Goal: Find contact information: Find contact information

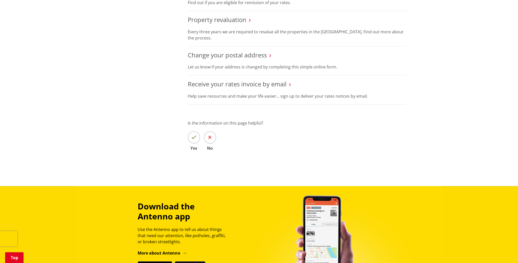
scroll to position [384, 0]
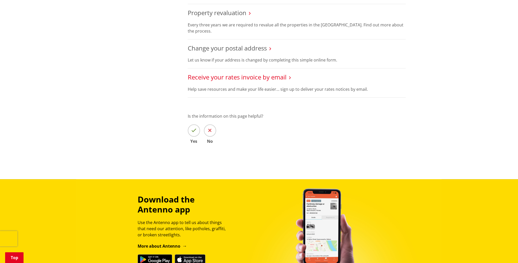
click at [208, 73] on link "Receive your rates invoice by email" at bounding box center [237, 77] width 99 height 8
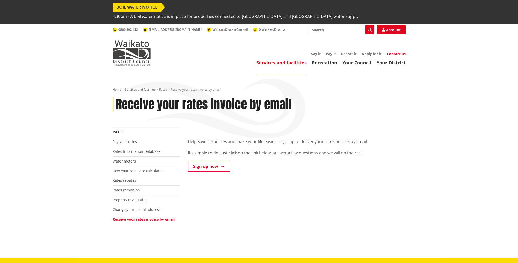
click at [398, 51] on link "Contact us" at bounding box center [396, 53] width 19 height 5
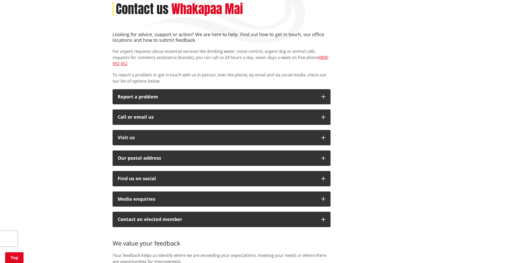
scroll to position [102, 0]
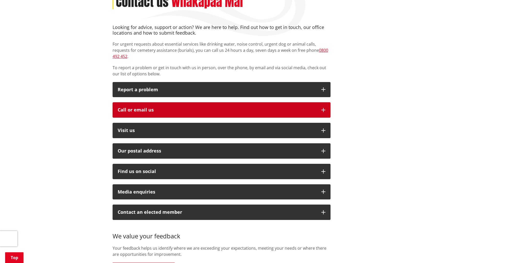
click at [323, 108] on icon "button" at bounding box center [324, 110] width 4 height 4
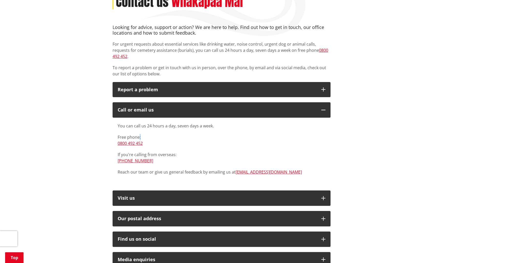
drag, startPoint x: 139, startPoint y: 122, endPoint x: 148, endPoint y: 122, distance: 9.2
click at [148, 134] on p "Free phone: 0800 492 452" at bounding box center [222, 140] width 208 height 12
click at [138, 134] on p "Free phone: 0800 492 452" at bounding box center [222, 140] width 208 height 12
drag, startPoint x: 118, startPoint y: 121, endPoint x: 141, endPoint y: 122, distance: 23.6
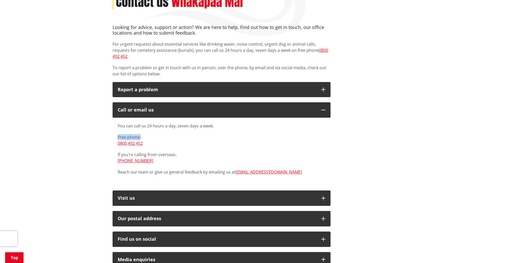
click at [141, 134] on p "Free phone: 0800 492 452" at bounding box center [222, 140] width 208 height 12
drag, startPoint x: 141, startPoint y: 122, endPoint x: 161, endPoint y: 123, distance: 20.0
click at [161, 134] on p "Free phone: 0800 492 452" at bounding box center [222, 140] width 208 height 12
